Goal: Find specific page/section: Find specific page/section

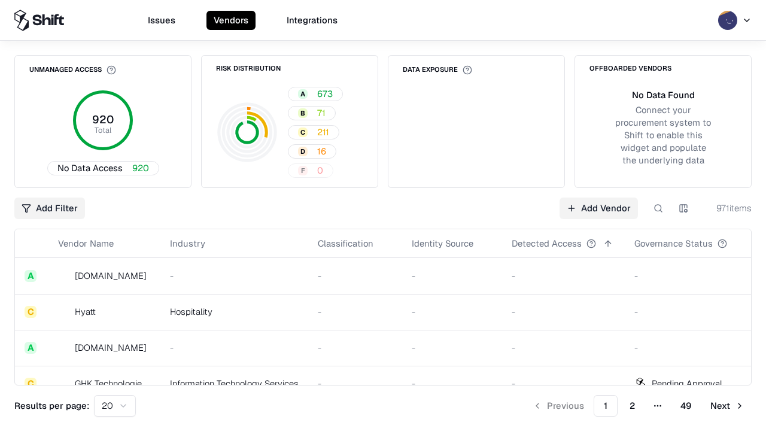
click at [383, 216] on div "Add Filter Add Vendor 971 items" at bounding box center [383, 209] width 738 height 22
click at [50, 208] on html "Issues Vendors Integrations Unmanaged Access 920 Total No Data Access 920 Risk …" at bounding box center [383, 215] width 766 height 431
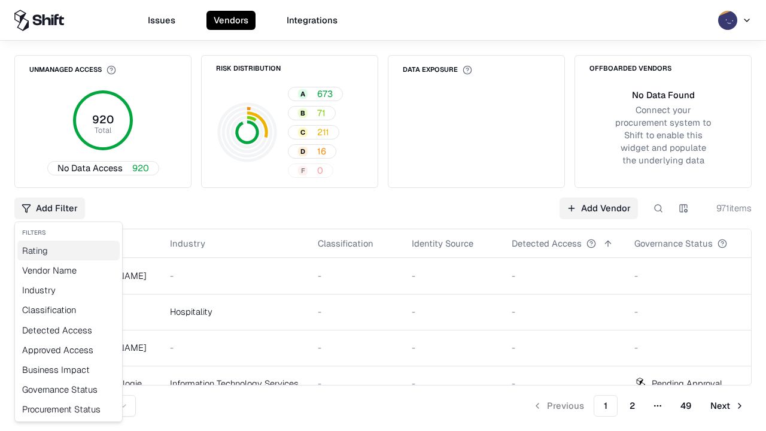
click at [68, 250] on div "Rating" at bounding box center [68, 251] width 102 height 20
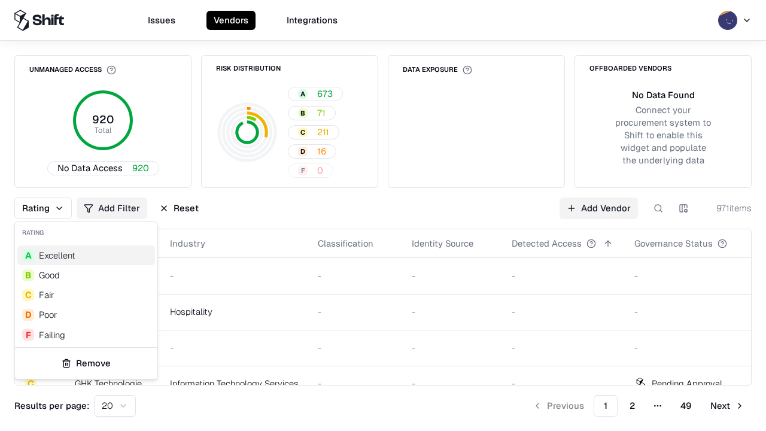
click at [383, 216] on html "Issues Vendors Integrations Unmanaged Access 920 Total No Data Access 920 Risk …" at bounding box center [383, 215] width 766 height 431
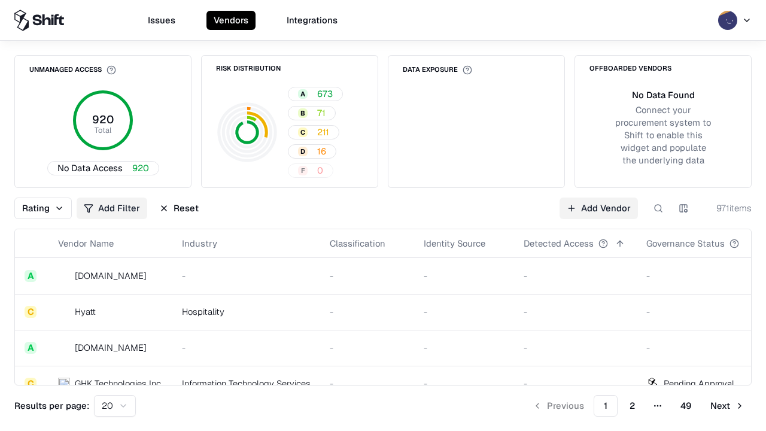
click at [179, 208] on button "Reset" at bounding box center [179, 209] width 54 height 22
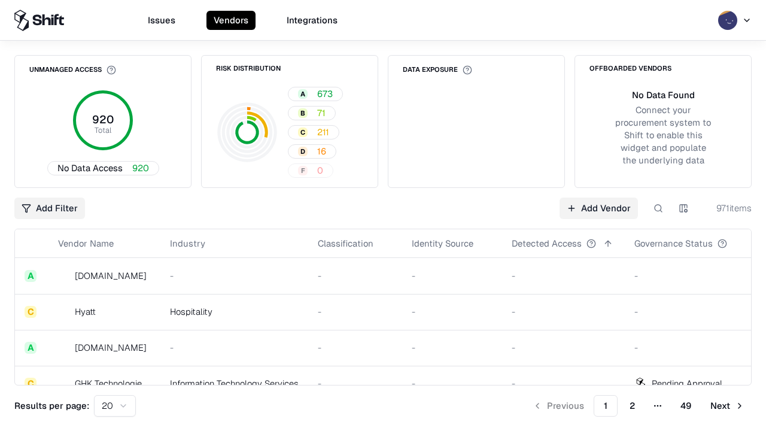
click at [383, 216] on div "Add Filter Add Vendor 971 items" at bounding box center [383, 209] width 738 height 22
click at [50, 208] on html "Issues Vendors Integrations Unmanaged Access 920 Total No Data Access 920 Risk …" at bounding box center [383, 215] width 766 height 431
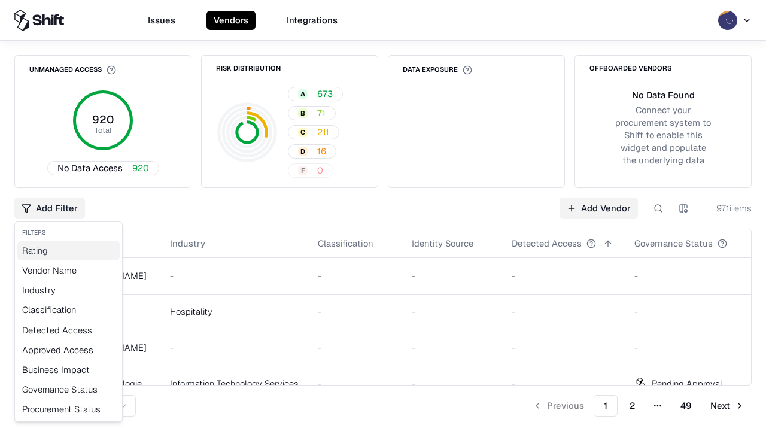
click at [68, 250] on div "Rating" at bounding box center [68, 251] width 102 height 20
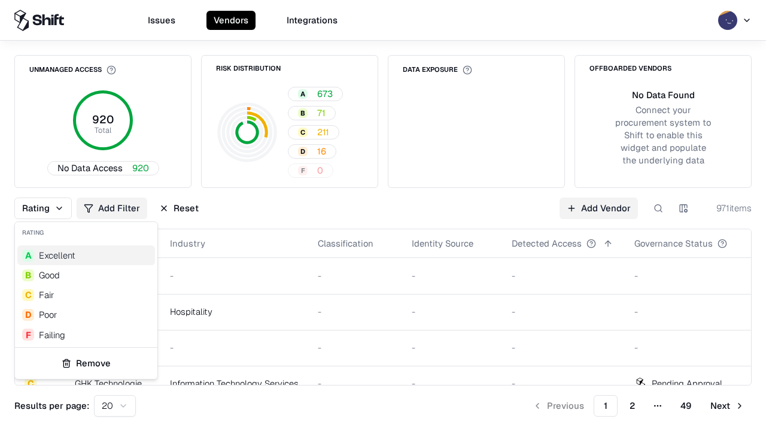
click at [86, 295] on div "C Fair" at bounding box center [86, 295] width 138 height 20
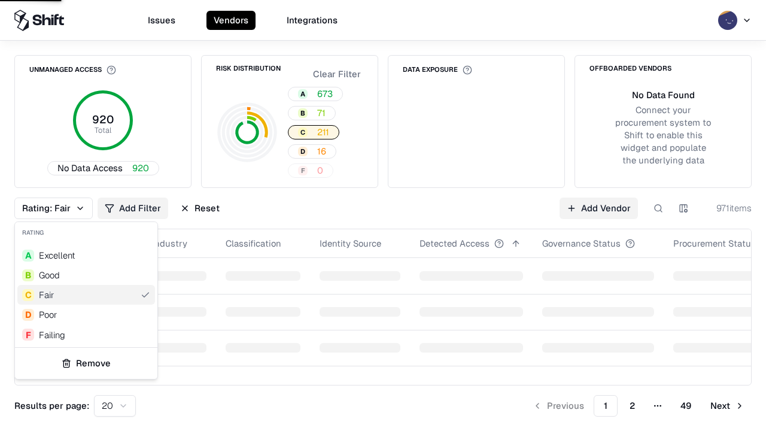
click at [383, 216] on html "Issues Vendors Integrations Unmanaged Access 920 Total No Data Access 920 Risk …" at bounding box center [383, 215] width 766 height 431
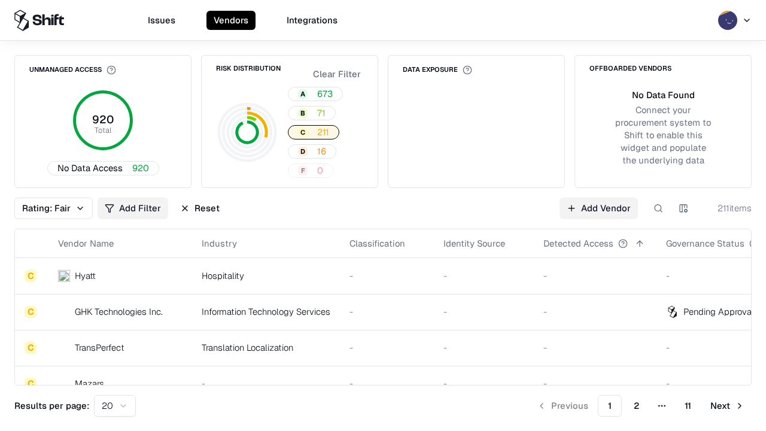
click at [383, 216] on div "Rating: Fair Add Filter Reset Add Vendor 211 items" at bounding box center [383, 209] width 738 height 22
click at [200, 208] on button "Reset" at bounding box center [200, 209] width 54 height 22
click at [383, 216] on div "Add Filter Add Vendor 211 items" at bounding box center [383, 209] width 738 height 22
click at [50, 208] on html "Issues Vendors Integrations Unmanaged Access 920 Total No Data Access 920 Risk …" at bounding box center [383, 215] width 766 height 431
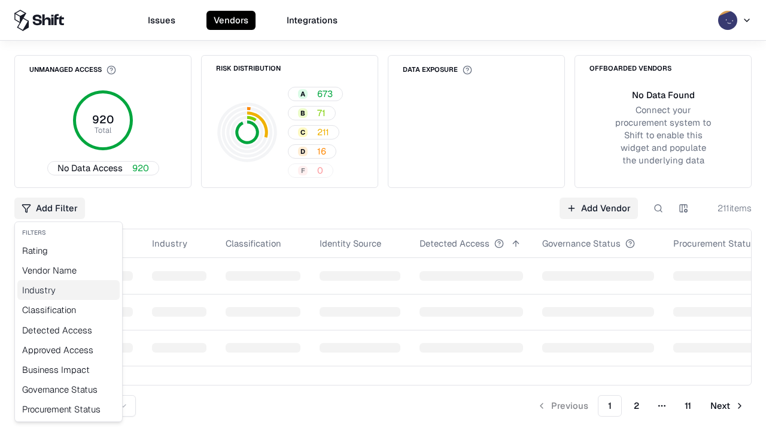
click at [68, 290] on div "Industry" at bounding box center [68, 290] width 102 height 20
